Goal: Task Accomplishment & Management: Use online tool/utility

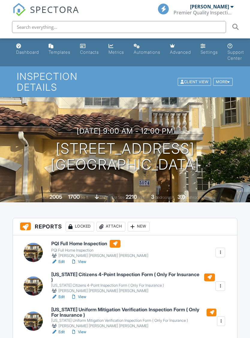
scroll to position [81, 0]
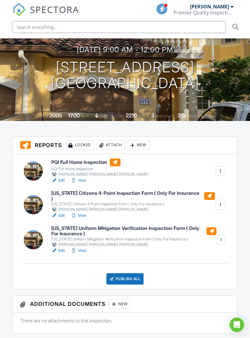
click at [131, 273] on div "Publish All" at bounding box center [126, 278] width 38 height 11
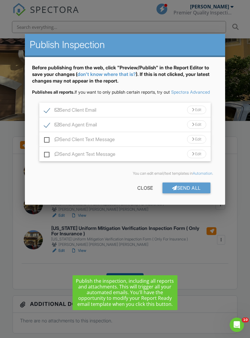
scroll to position [0, 0]
click at [194, 193] on div "Send All" at bounding box center [187, 188] width 48 height 11
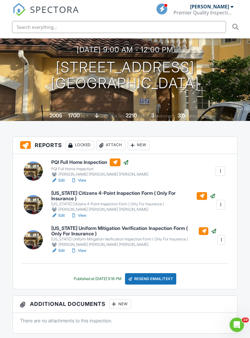
click at [82, 177] on link "View" at bounding box center [79, 180] width 16 height 6
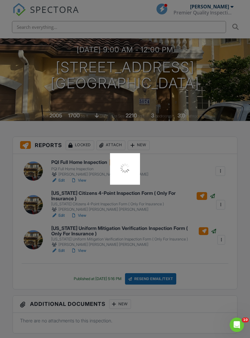
scroll to position [8, 0]
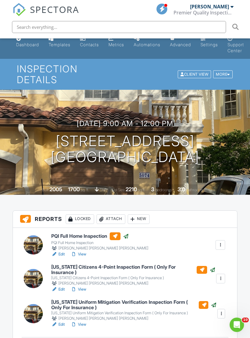
click at [85, 251] on link "View" at bounding box center [79, 254] width 16 height 6
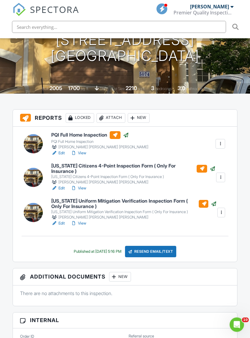
scroll to position [109, 0]
click at [83, 150] on link "View" at bounding box center [79, 153] width 16 height 6
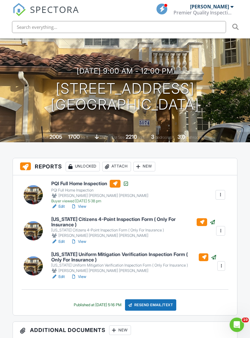
click at [83, 239] on link "View" at bounding box center [79, 242] width 16 height 6
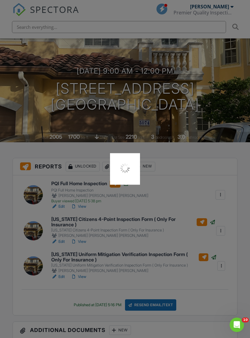
scroll to position [20, 0]
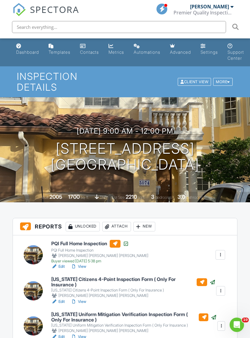
scroll to position [67, 0]
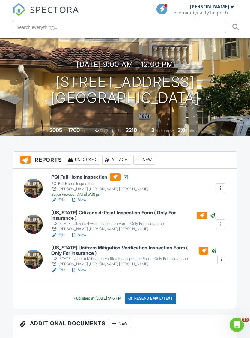
click at [83, 267] on link "View" at bounding box center [79, 270] width 16 height 6
